Goal: Task Accomplishment & Management: Complete application form

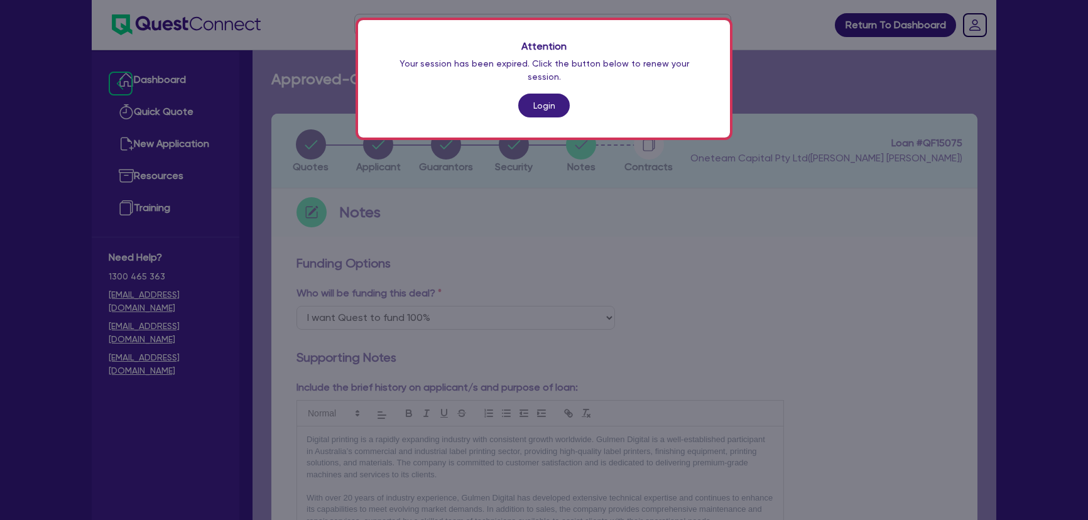
select select "Quest Finance - Own Book"
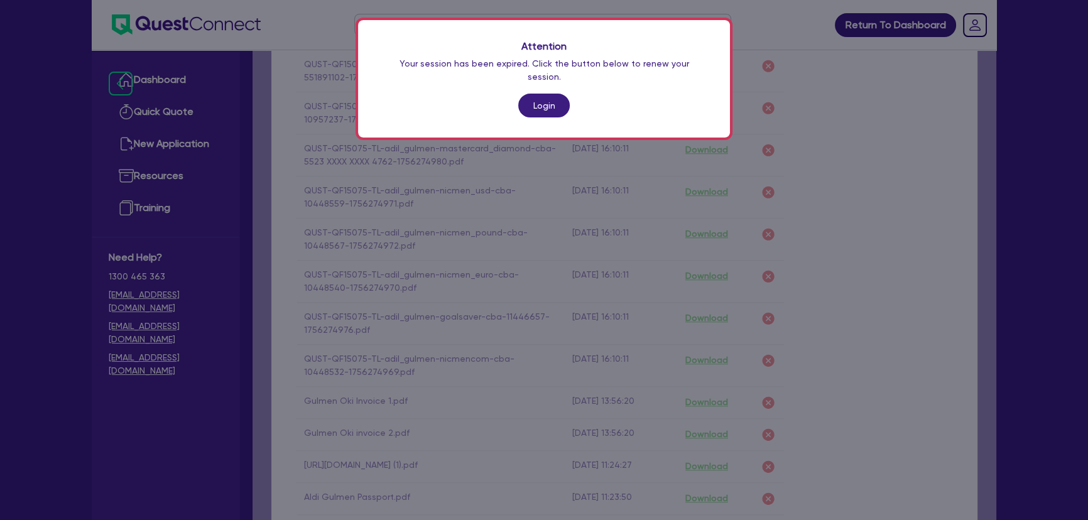
click at [550, 107] on div "Attention Your session has been expired. Click the button below to renew your s…" at bounding box center [544, 78] width 372 height 117
click at [546, 97] on link "Login" at bounding box center [544, 106] width 52 height 24
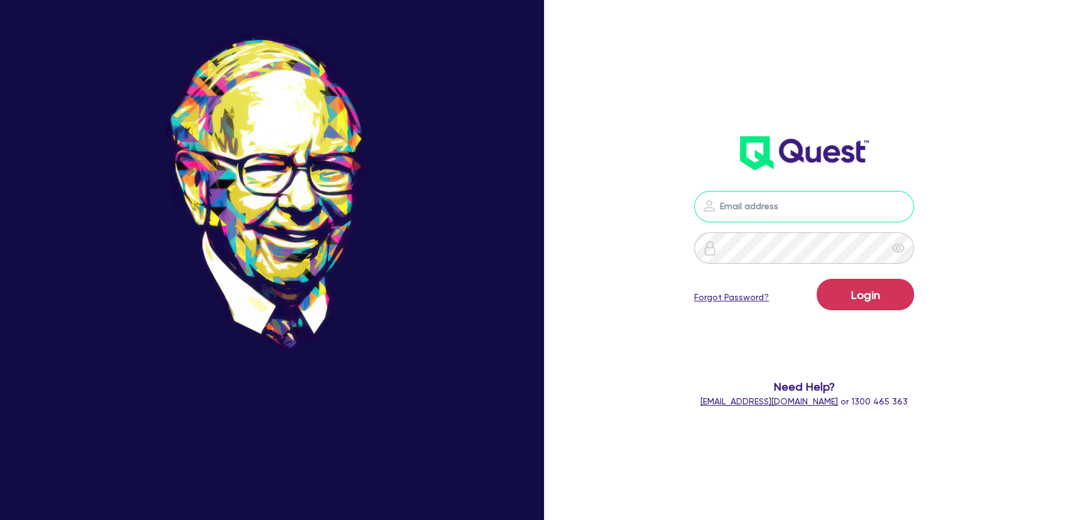
type input "joel.harding@quest.finance"
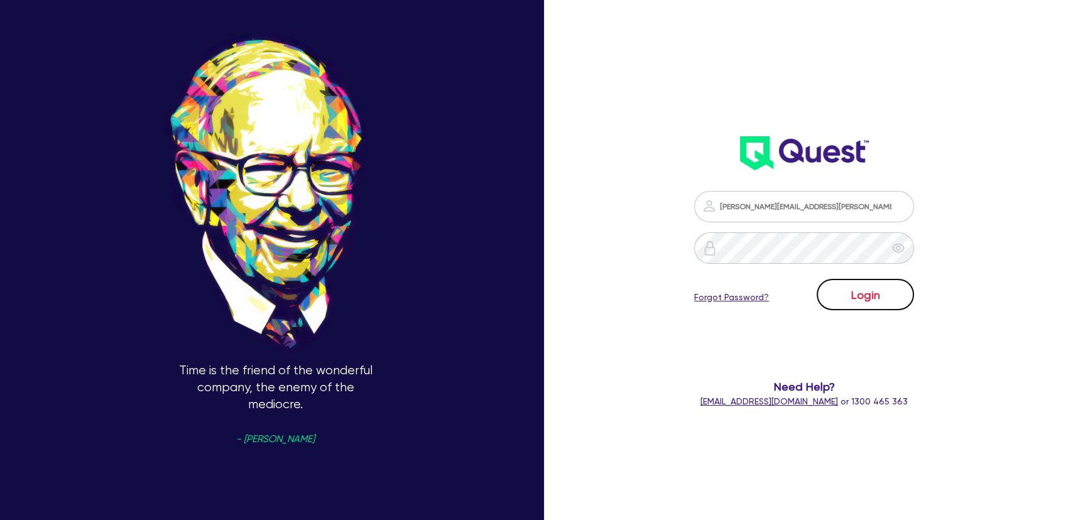
click at [838, 308] on button "Login" at bounding box center [865, 294] width 97 height 31
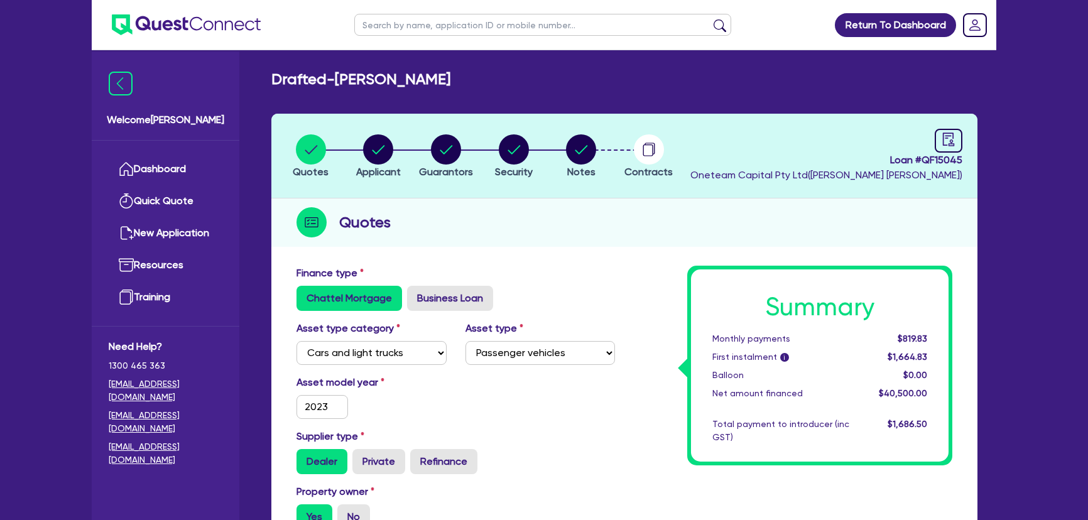
select select "CARS_AND_LIGHT_TRUCKS"
select select "PASSENGER_VEHICLES"
